Goal: Transaction & Acquisition: Purchase product/service

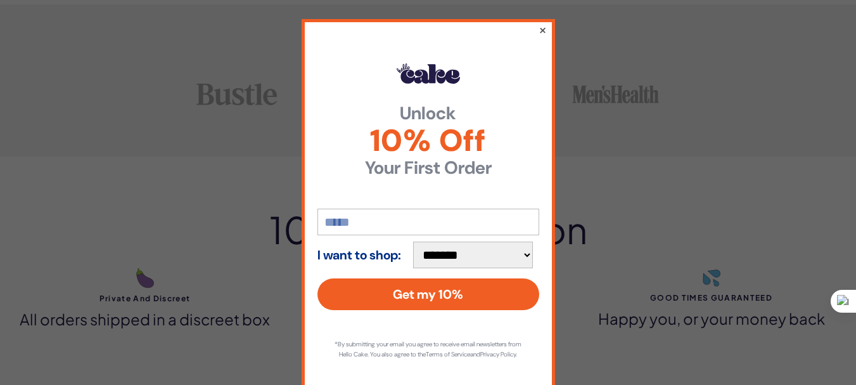
click at [539, 30] on button "×" at bounding box center [542, 29] width 8 height 15
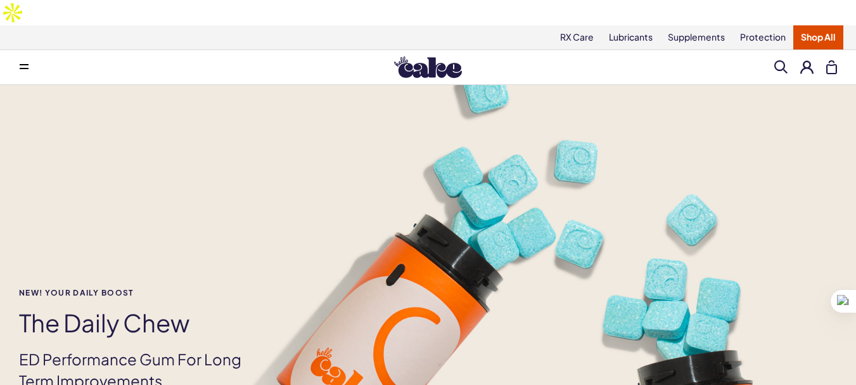
click at [19, 54] on button at bounding box center [23, 66] width 25 height 25
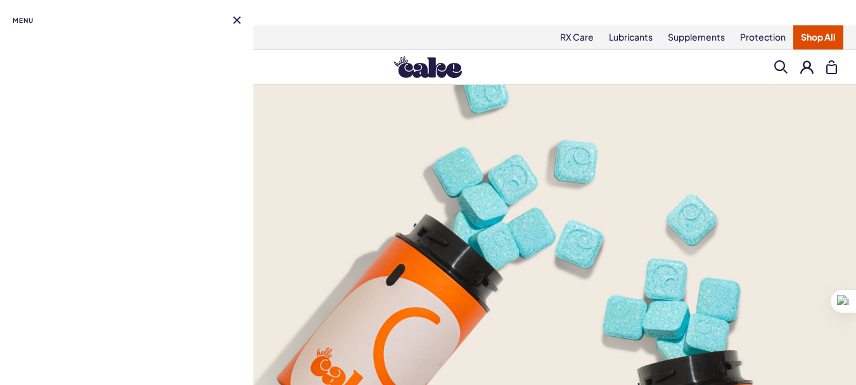
click at [239, 17] on button at bounding box center [237, 20] width 8 height 8
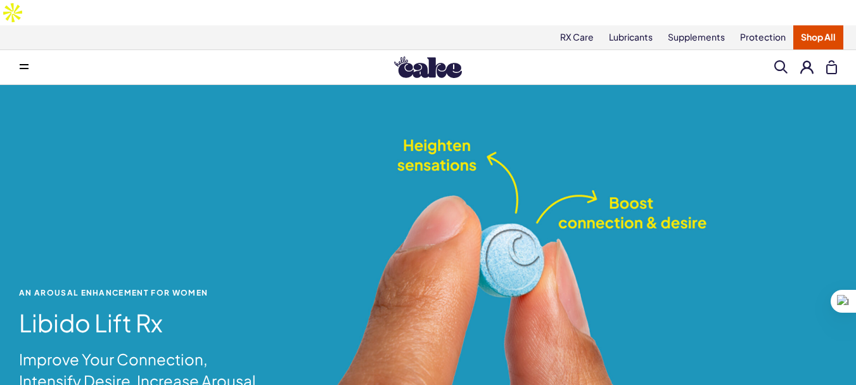
click at [784, 60] on span at bounding box center [780, 66] width 13 height 13
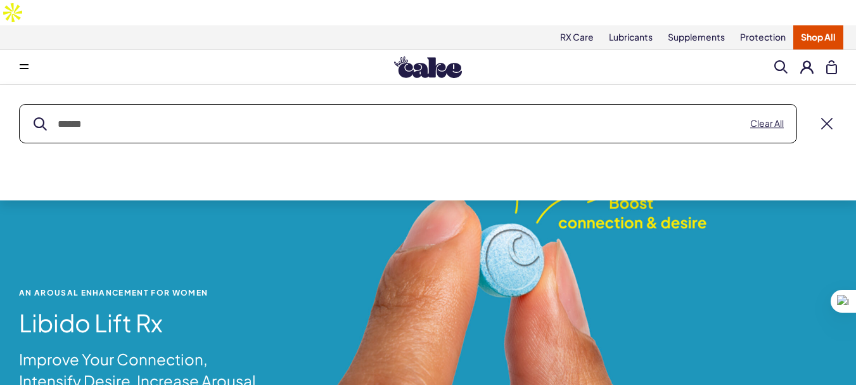
click at [137, 105] on input "text" at bounding box center [408, 124] width 777 height 38
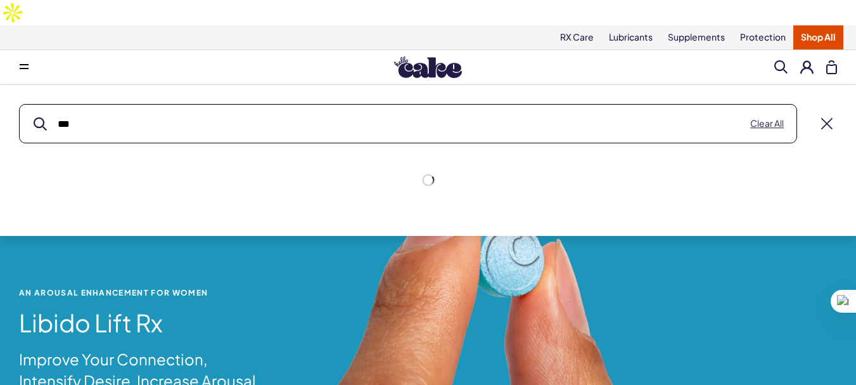
click at [34, 117] on button "submit" at bounding box center [40, 123] width 13 height 13
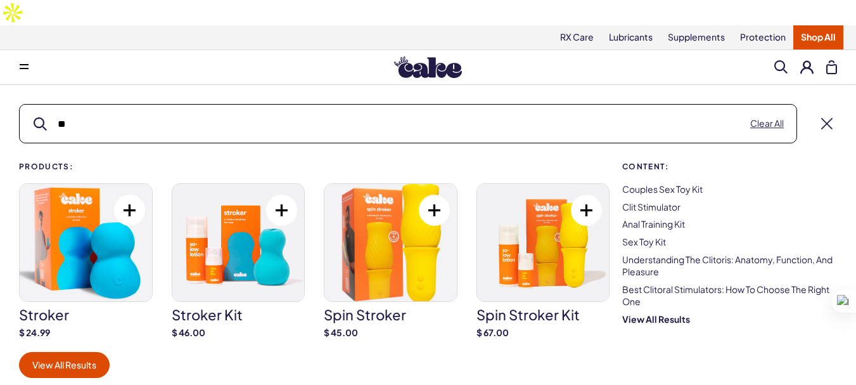
type input "*"
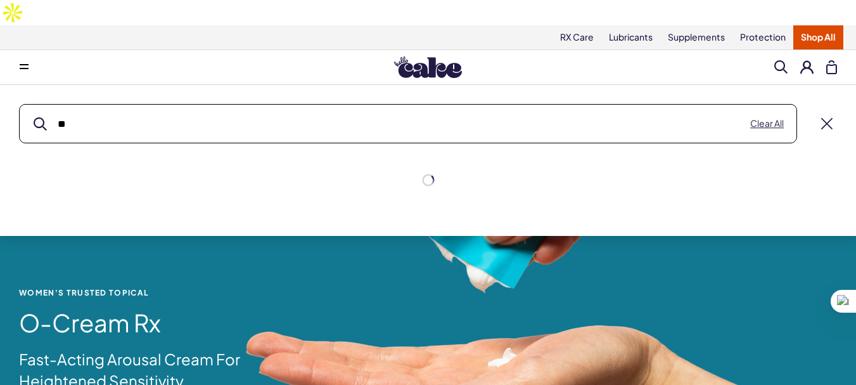
type input "***"
click at [34, 117] on button "submit" at bounding box center [40, 123] width 13 height 13
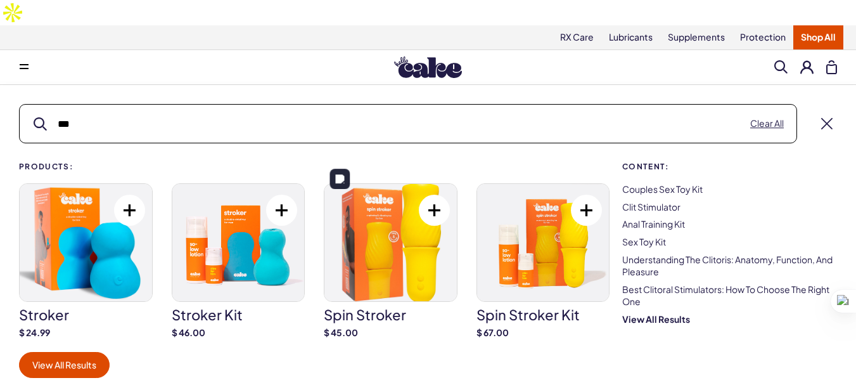
click at [400, 234] on img at bounding box center [390, 242] width 132 height 117
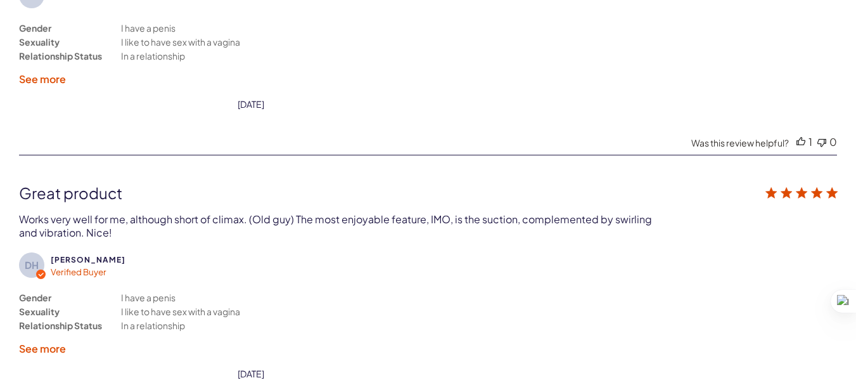
scroll to position [3041, 0]
